Goal: Task Accomplishment & Management: Use online tool/utility

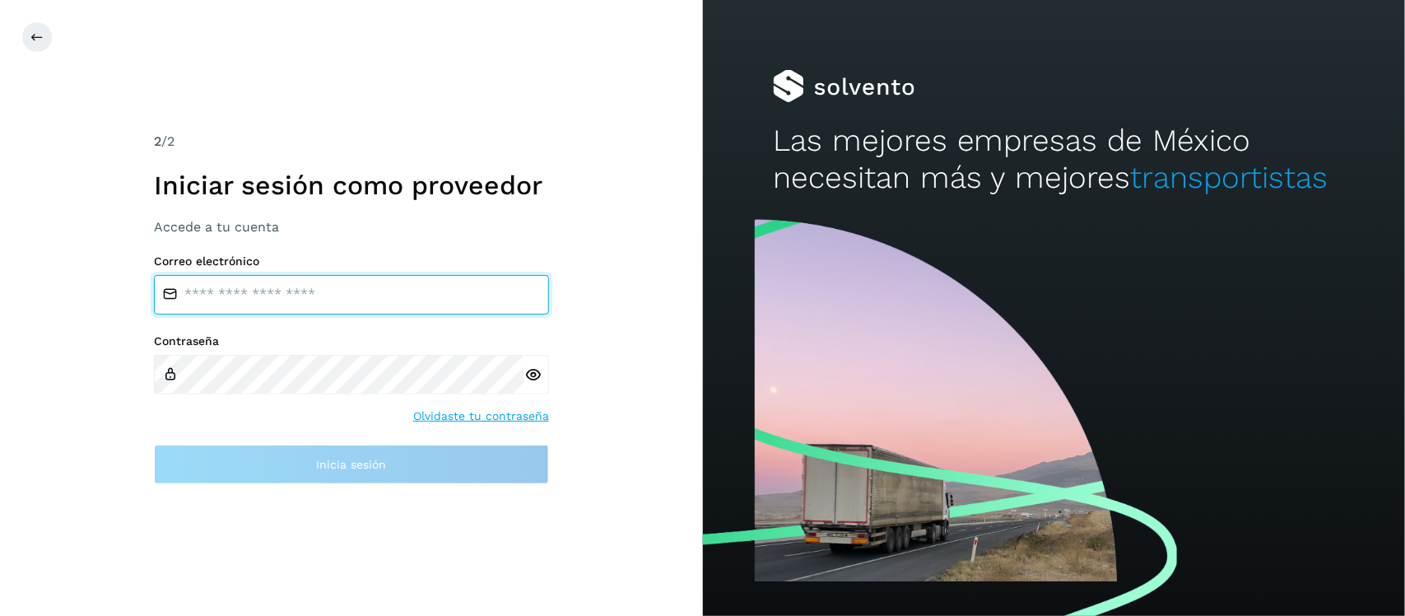
type input "**********"
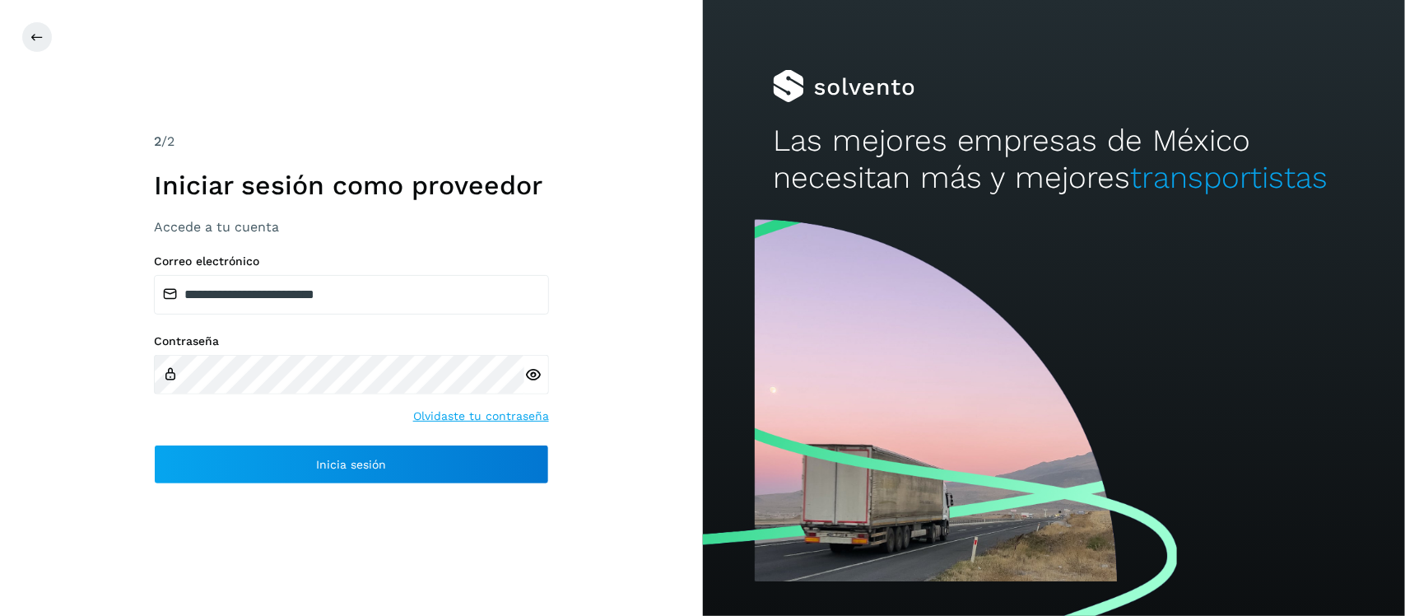
click at [532, 370] on icon at bounding box center [532, 374] width 17 height 17
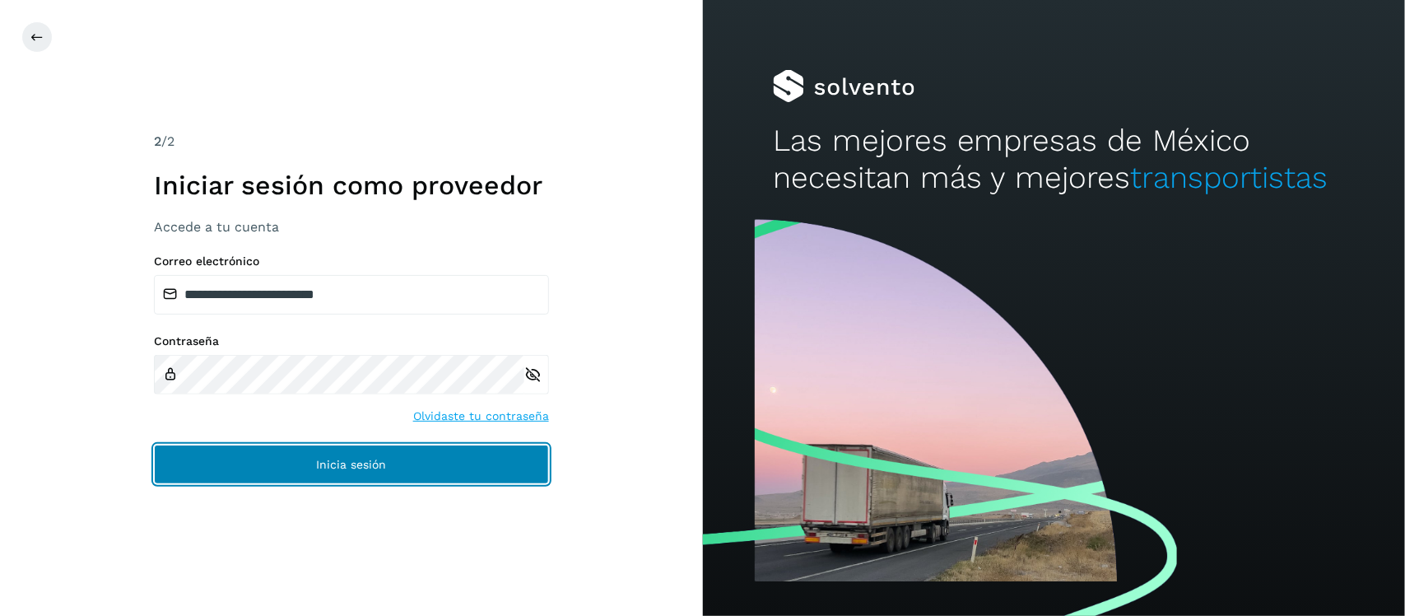
click at [330, 448] on button "Inicia sesión" at bounding box center [351, 463] width 395 height 39
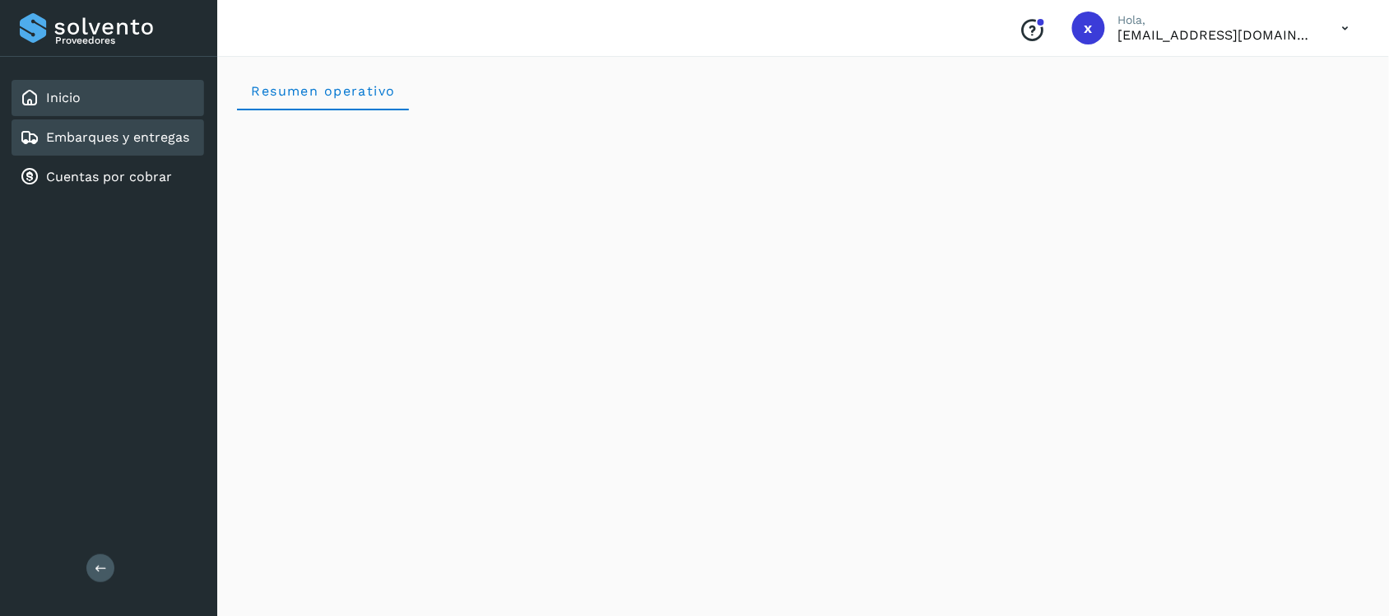
click at [115, 134] on link "Embarques y entregas" at bounding box center [117, 137] width 143 height 16
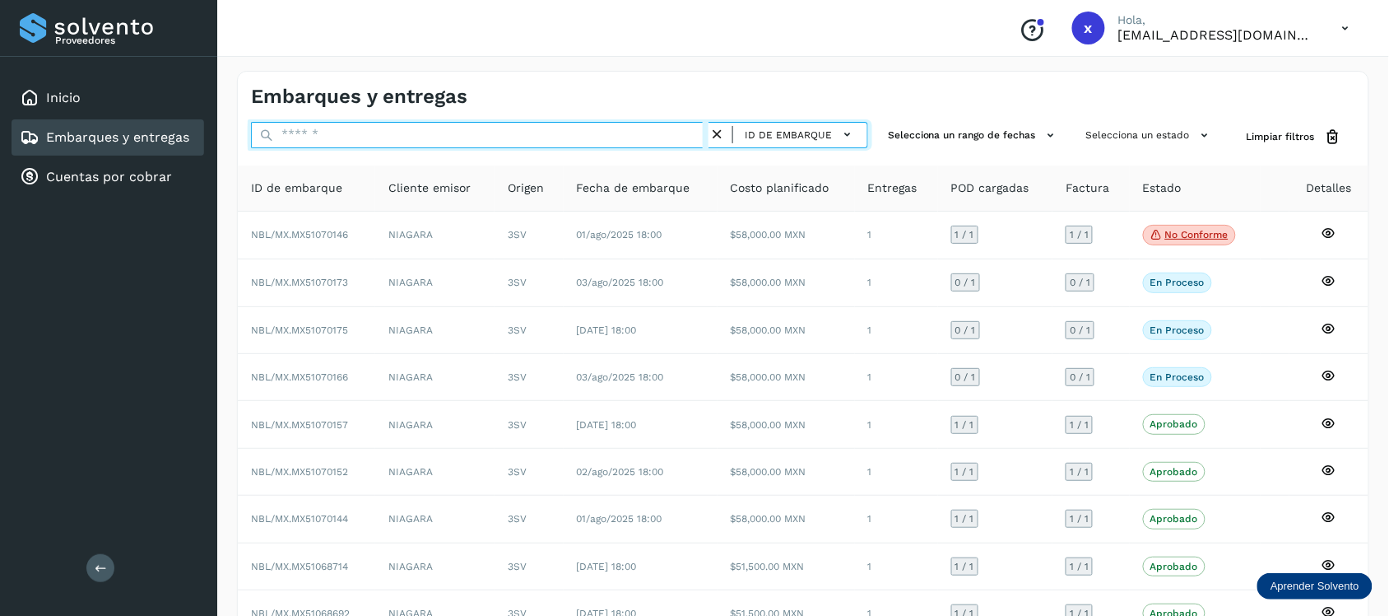
click at [311, 132] on input "text" at bounding box center [480, 135] width 458 height 26
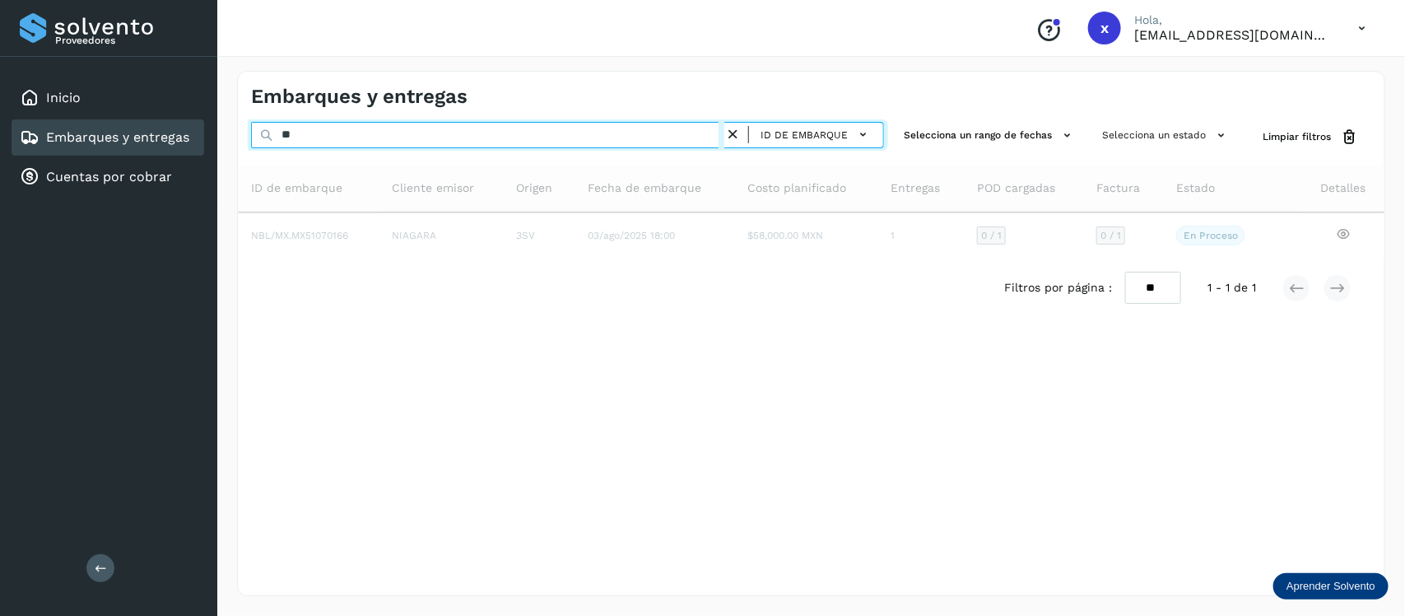
type input "*"
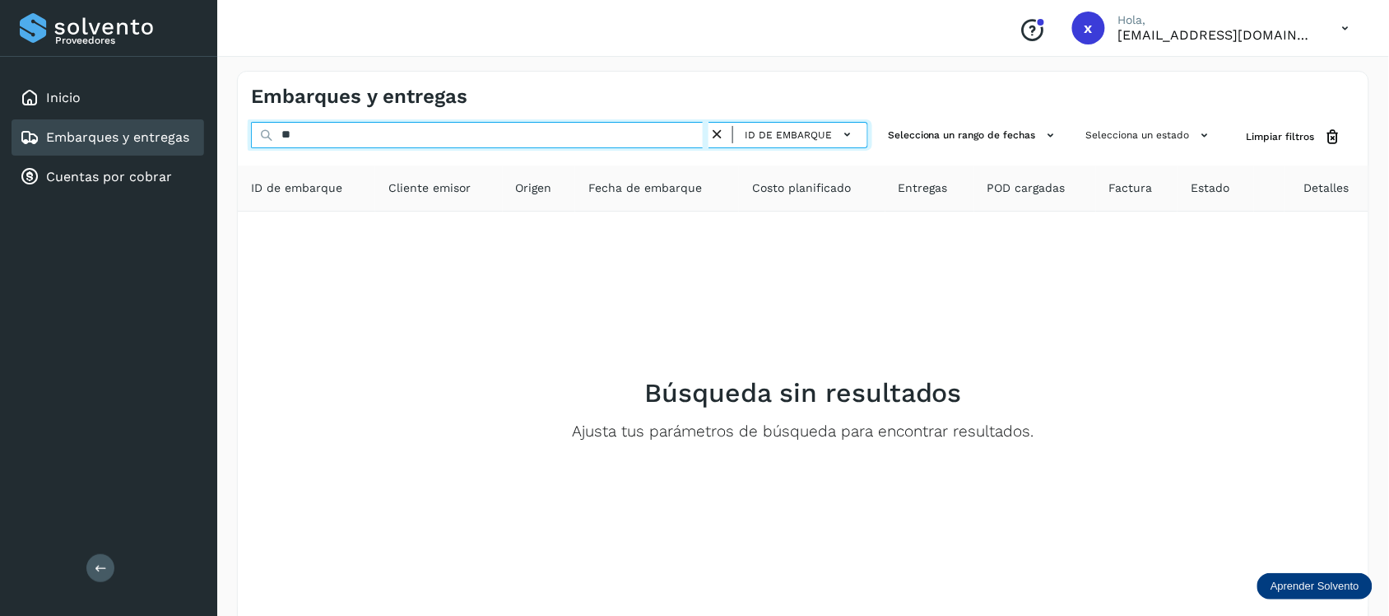
type input "*"
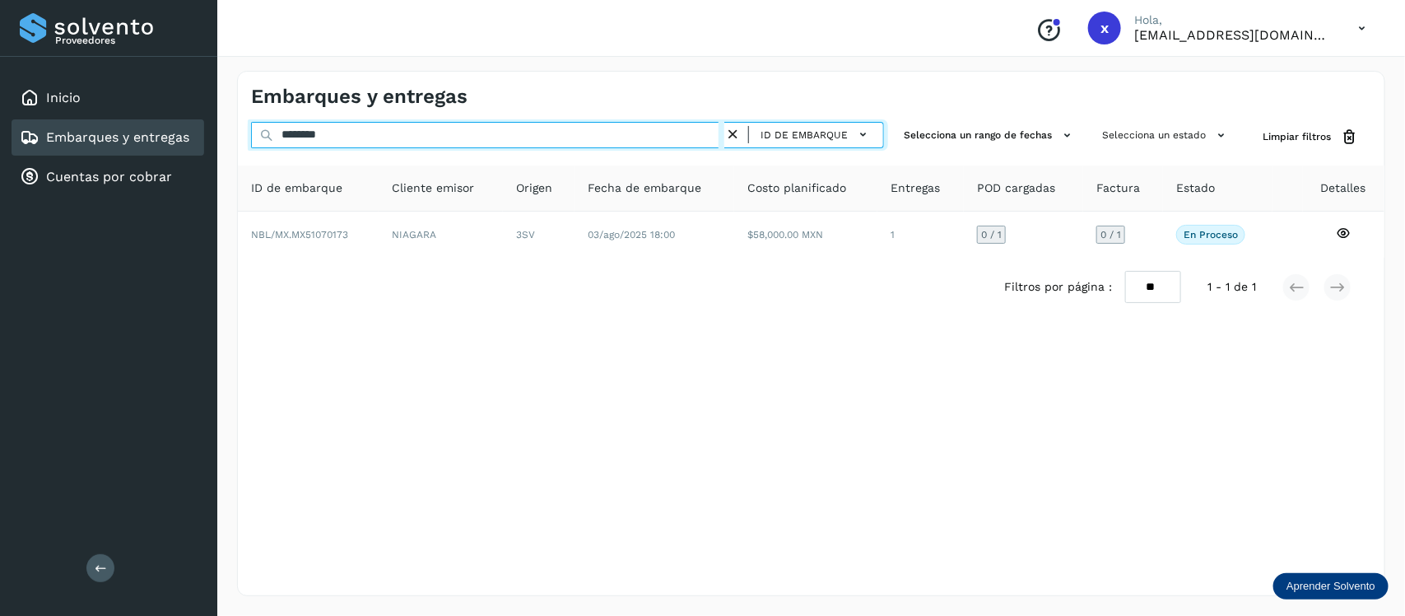
click at [360, 134] on input "********" at bounding box center [487, 135] width 473 height 26
type input "*"
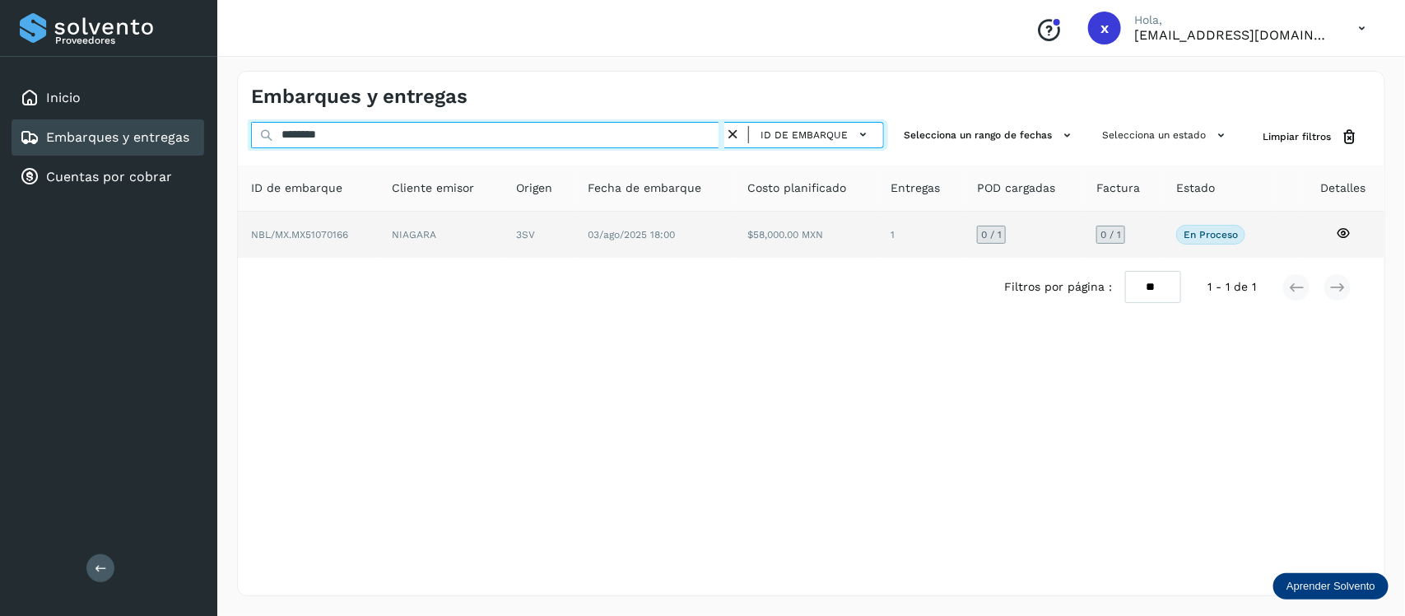
type input "********"
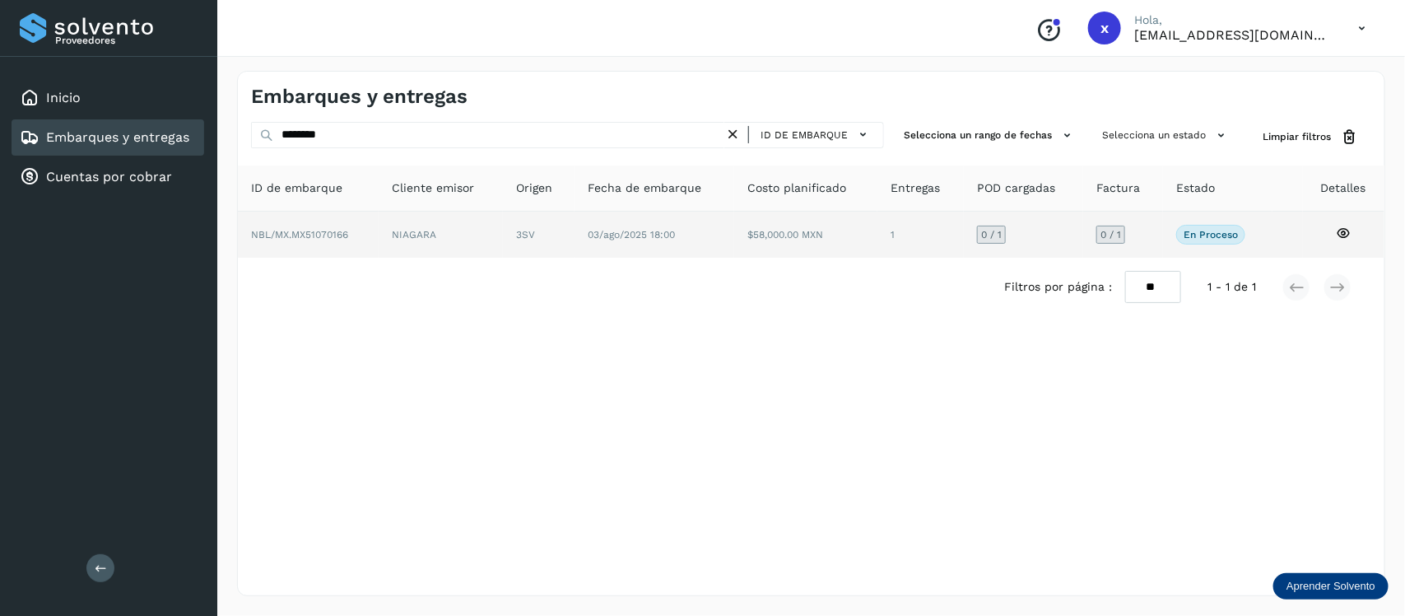
click at [325, 229] on span "NBL/MX.MX51070166" at bounding box center [299, 235] width 97 height 12
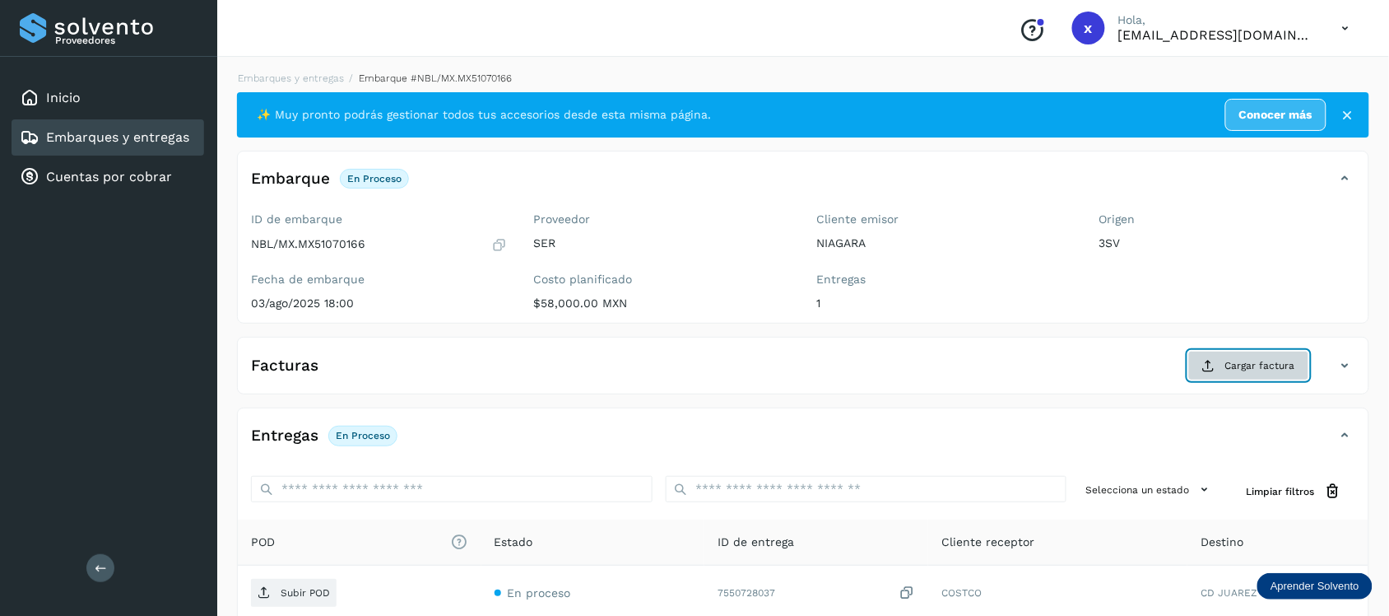
click at [1238, 360] on span "Cargar factura" at bounding box center [1260, 365] width 70 height 15
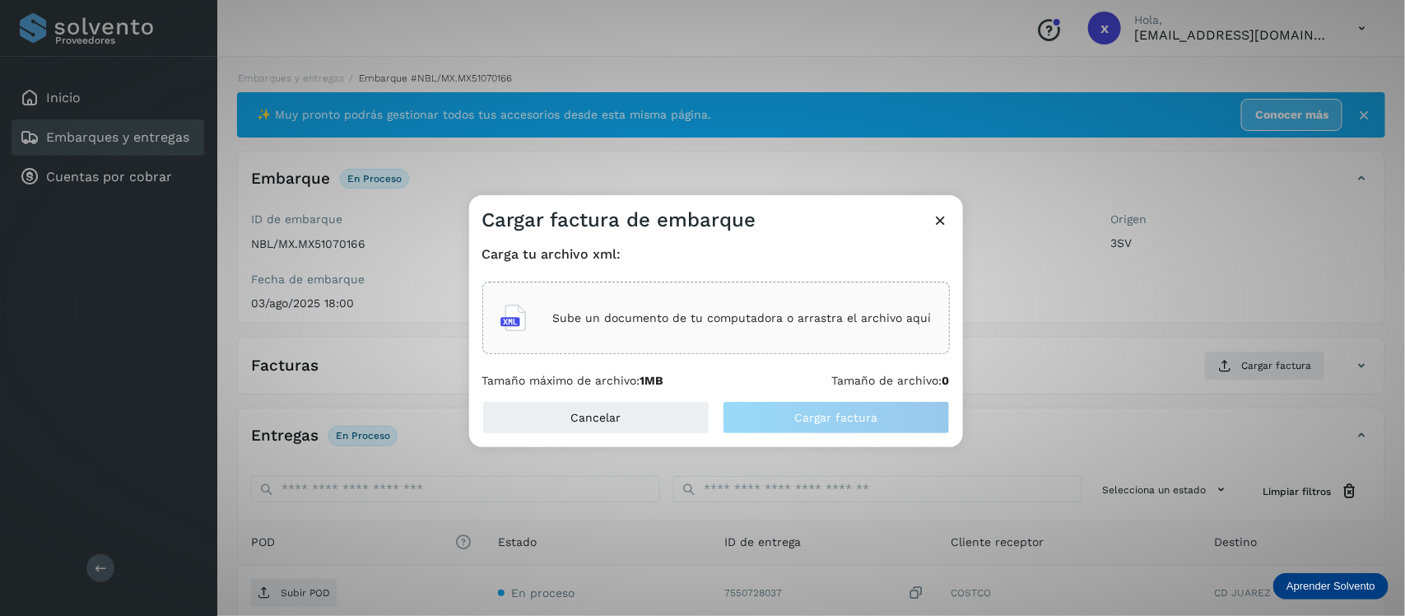
click at [761, 333] on div "Sube un documento de tu computadora o arrastra el archivo aquí" at bounding box center [715, 317] width 431 height 44
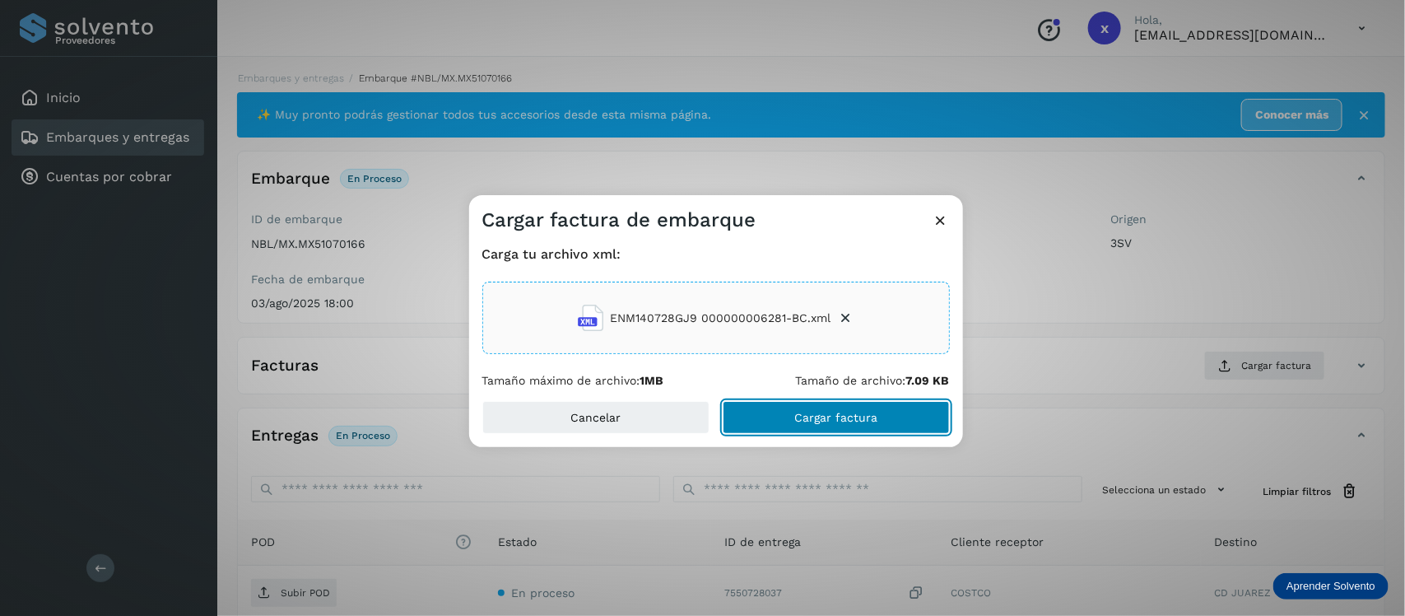
click at [848, 421] on span "Cargar factura" at bounding box center [835, 417] width 83 height 12
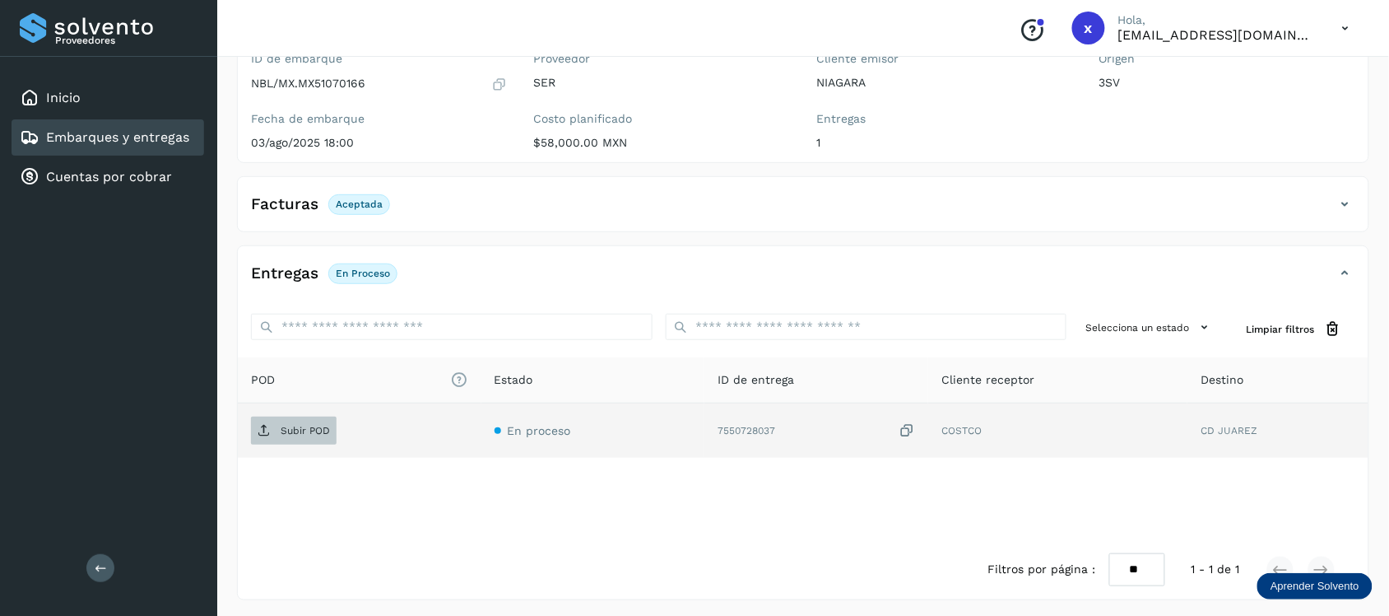
scroll to position [165, 0]
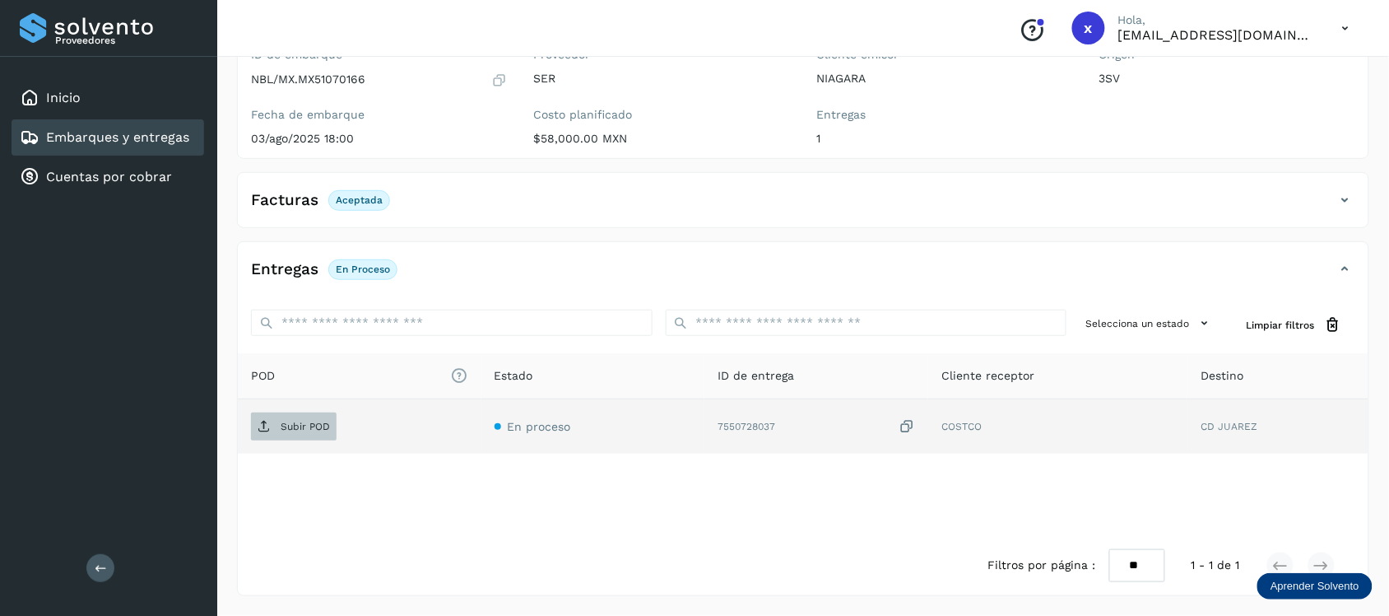
click at [314, 430] on p "Subir POD" at bounding box center [305, 426] width 49 height 12
click at [132, 133] on link "Embarques y entregas" at bounding box center [117, 137] width 143 height 16
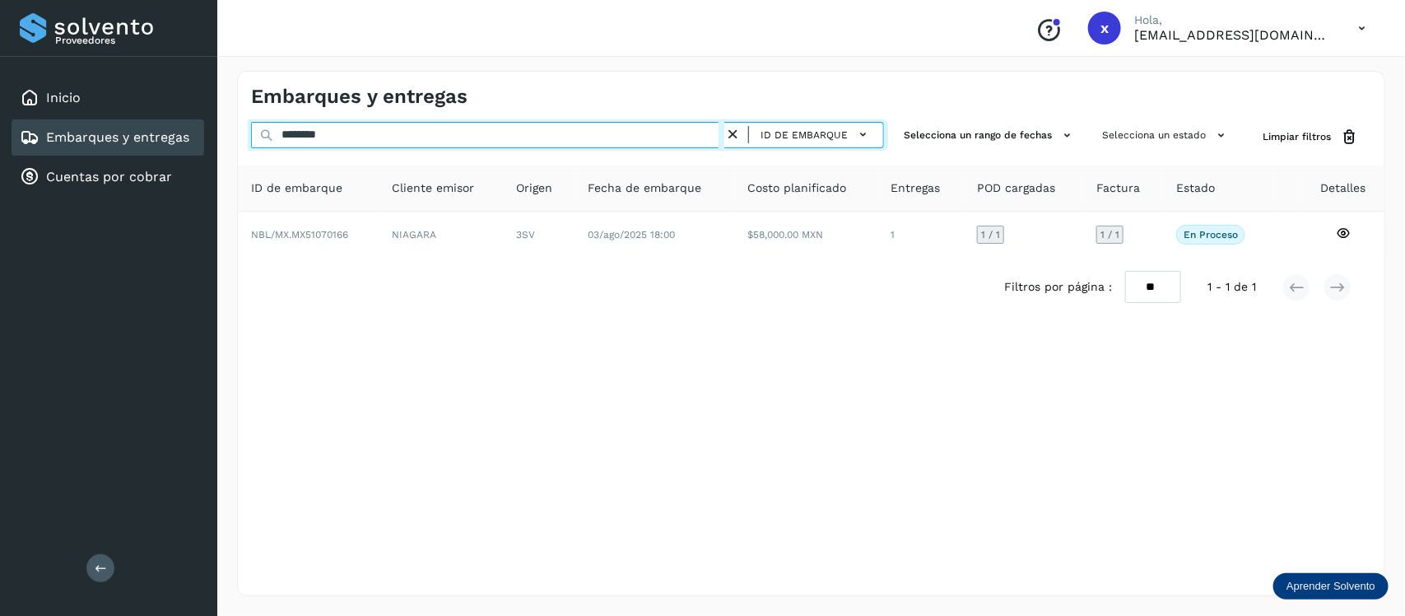
click at [414, 142] on input "********" at bounding box center [487, 135] width 473 height 26
type input "*"
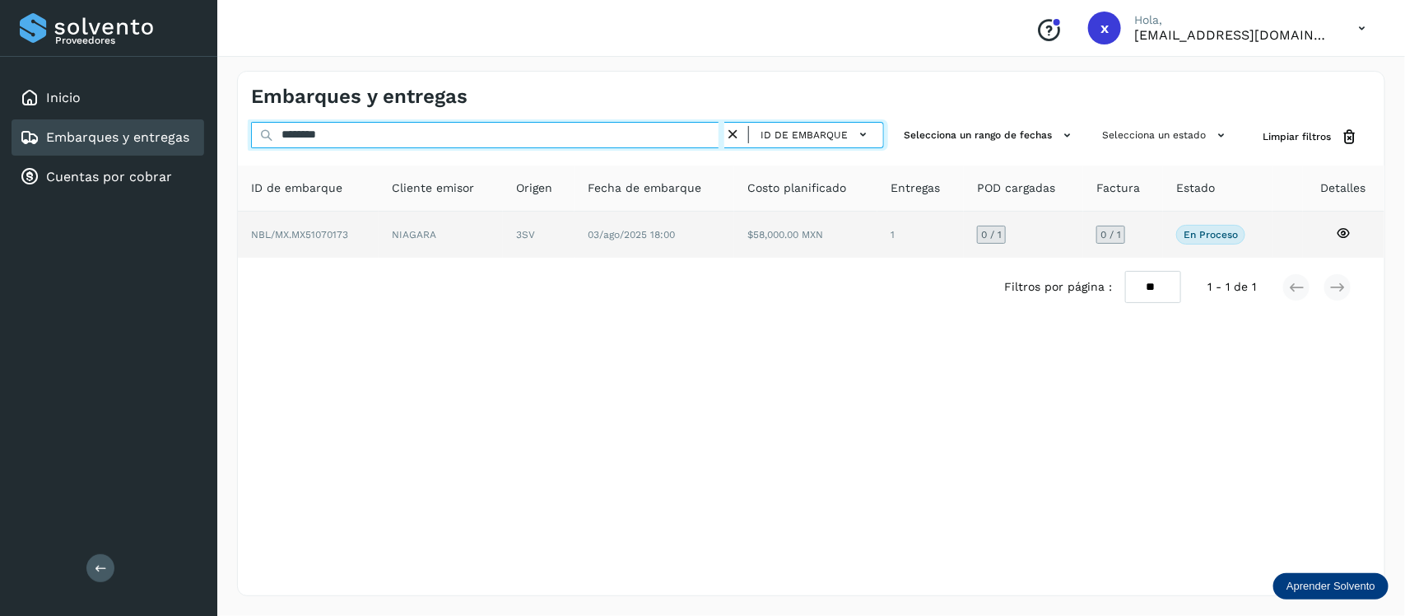
type input "********"
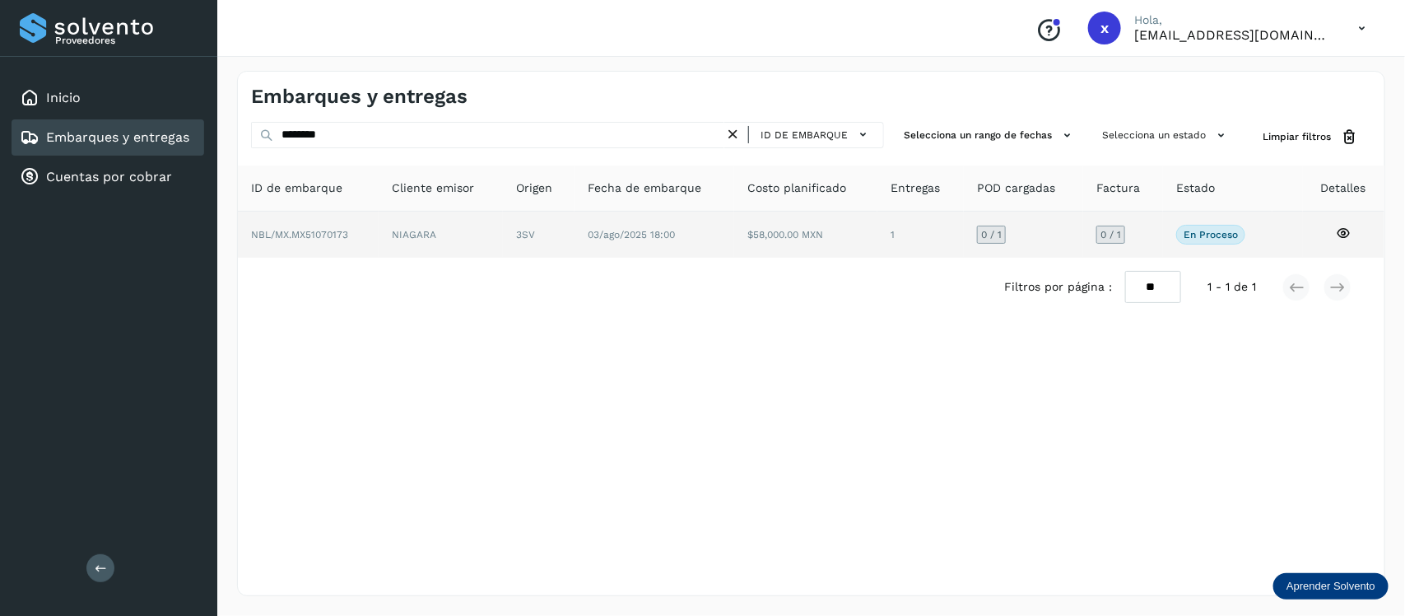
click at [321, 229] on span "NBL/MX.MX51070173" at bounding box center [299, 235] width 97 height 12
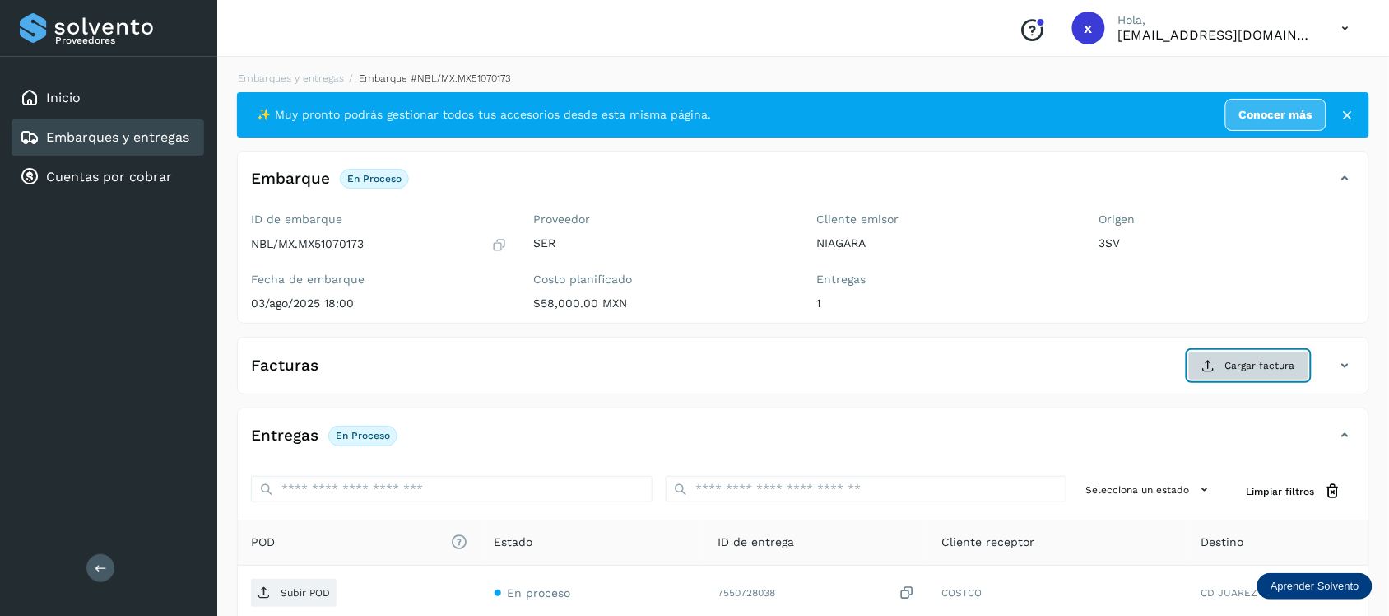
click at [1267, 367] on span "Cargar factura" at bounding box center [1260, 365] width 70 height 15
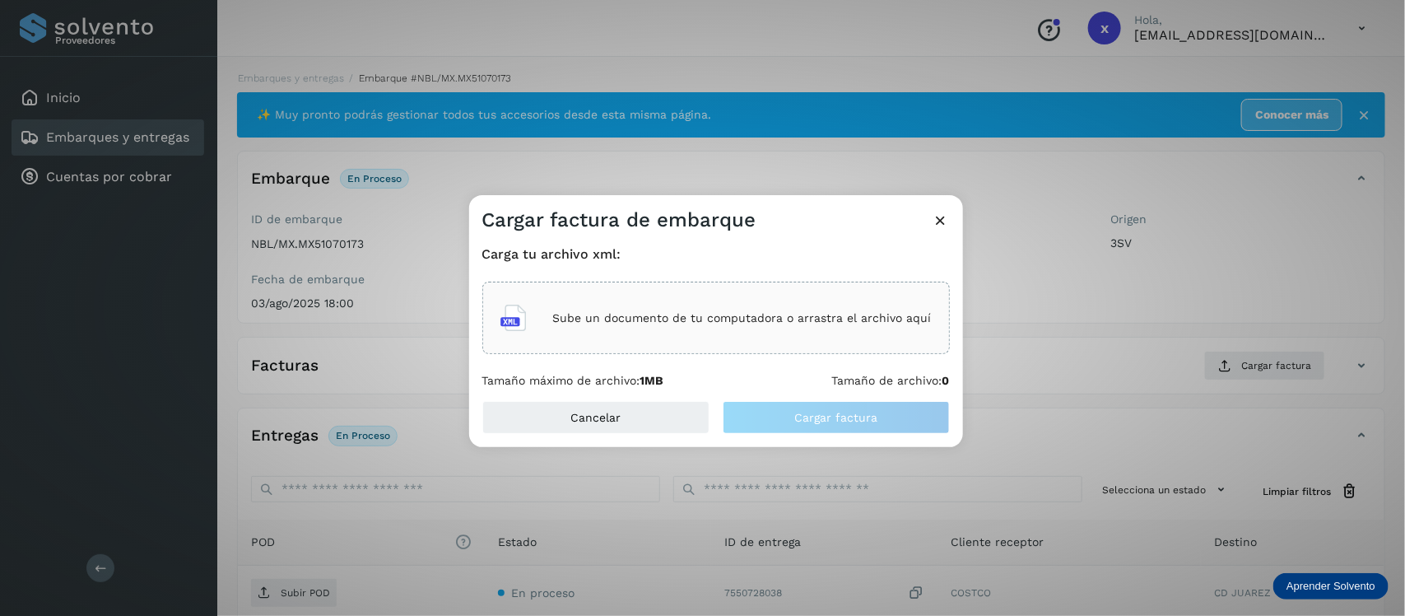
click at [713, 321] on p "Sube un documento de tu computadora o arrastra el archivo aquí" at bounding box center [742, 318] width 379 height 14
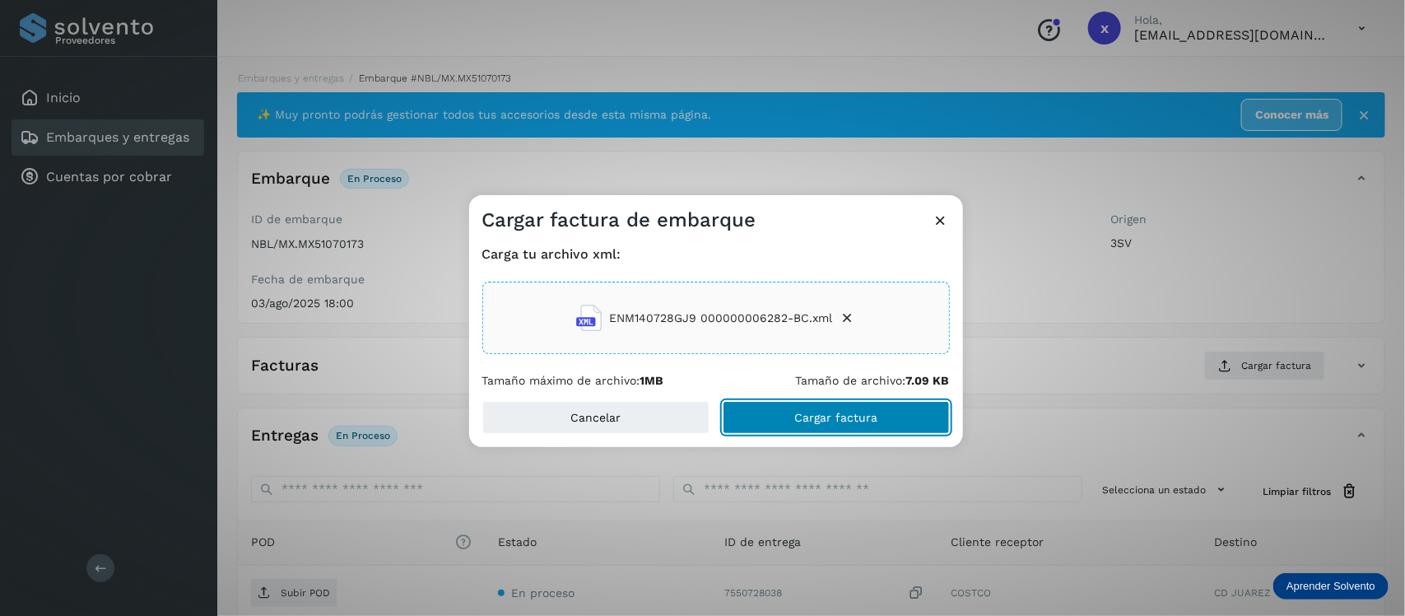
click at [841, 416] on span "Cargar factura" at bounding box center [835, 417] width 83 height 12
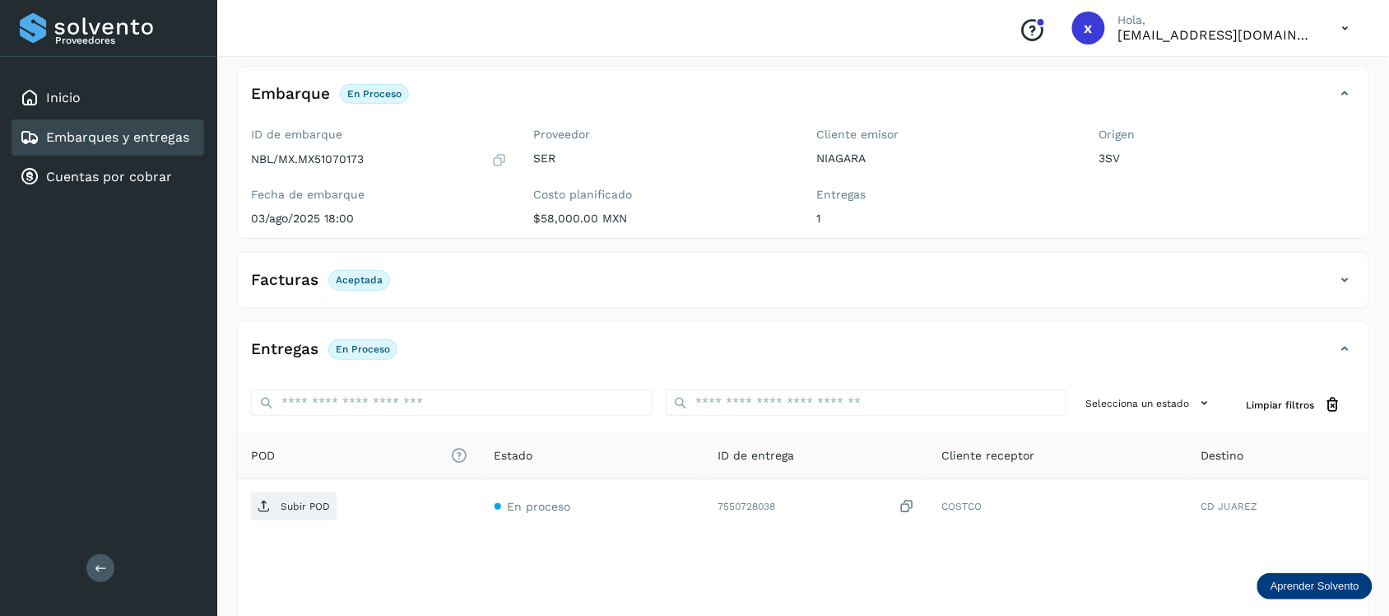
scroll to position [165, 0]
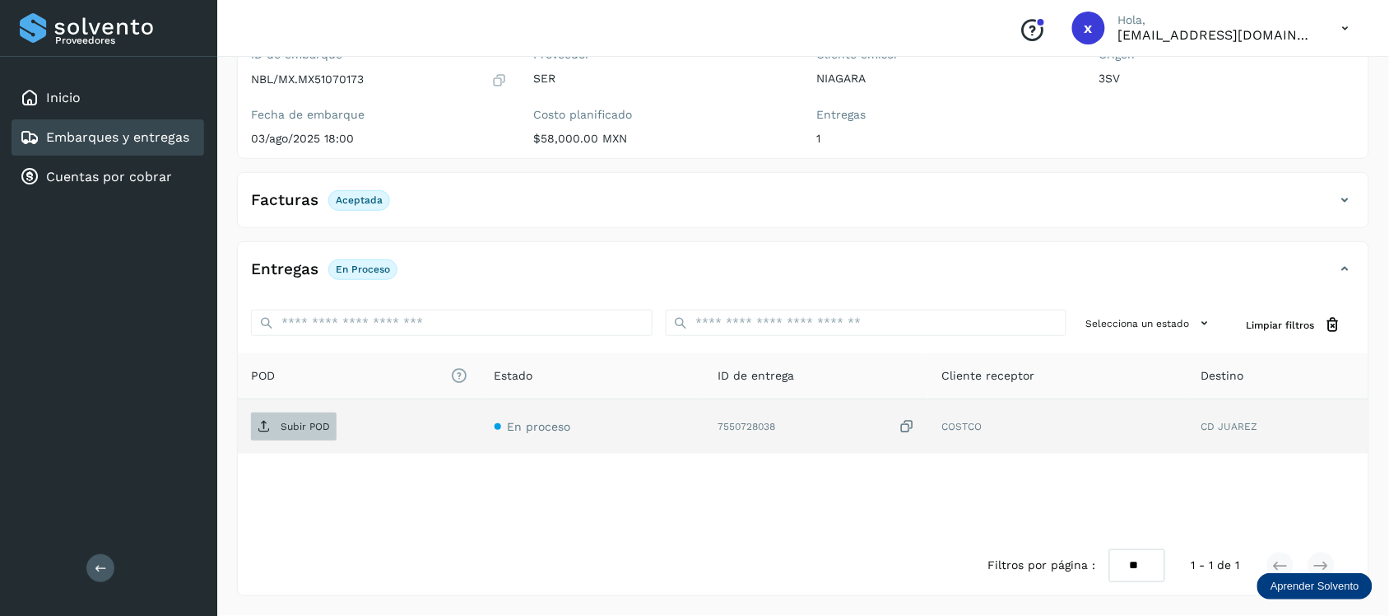
click at [307, 425] on p "Subir POD" at bounding box center [305, 426] width 49 height 12
